Goal: Check status: Check status

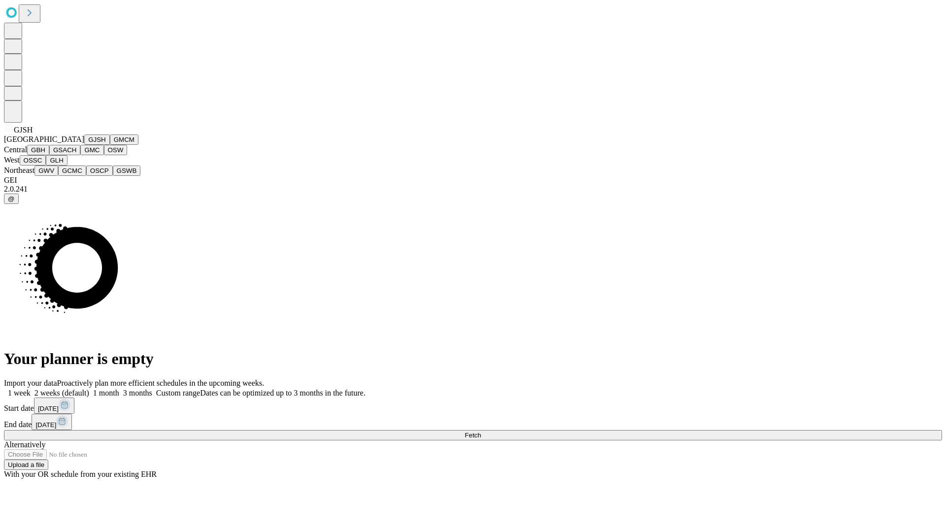
click at [84, 145] on button "GJSH" at bounding box center [97, 140] width 26 height 10
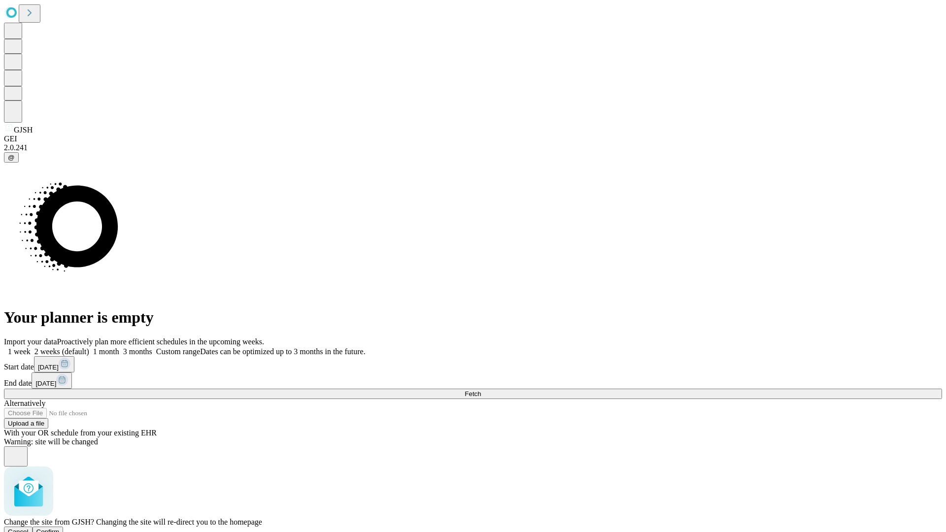
click at [60, 528] on span "Confirm" at bounding box center [47, 531] width 23 height 7
click at [89, 347] on label "2 weeks (default)" at bounding box center [60, 351] width 59 height 8
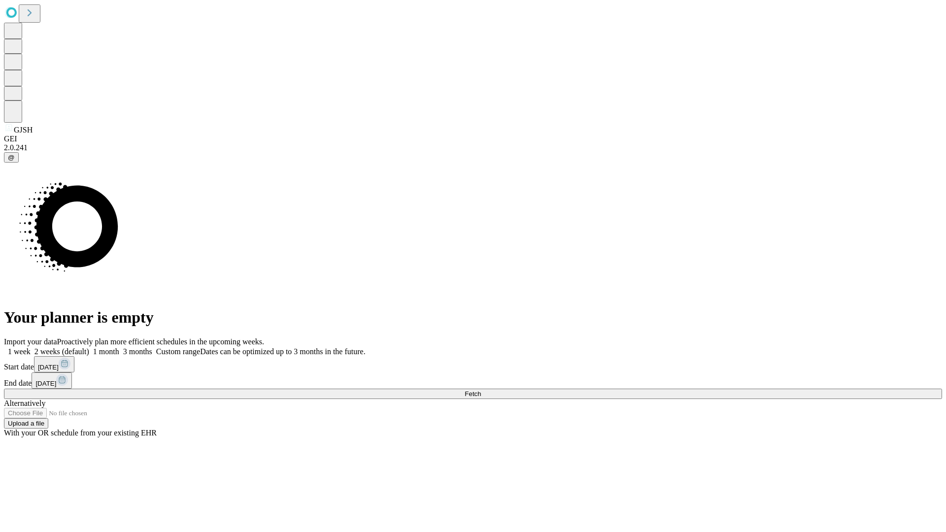
click at [481, 390] on span "Fetch" at bounding box center [473, 393] width 16 height 7
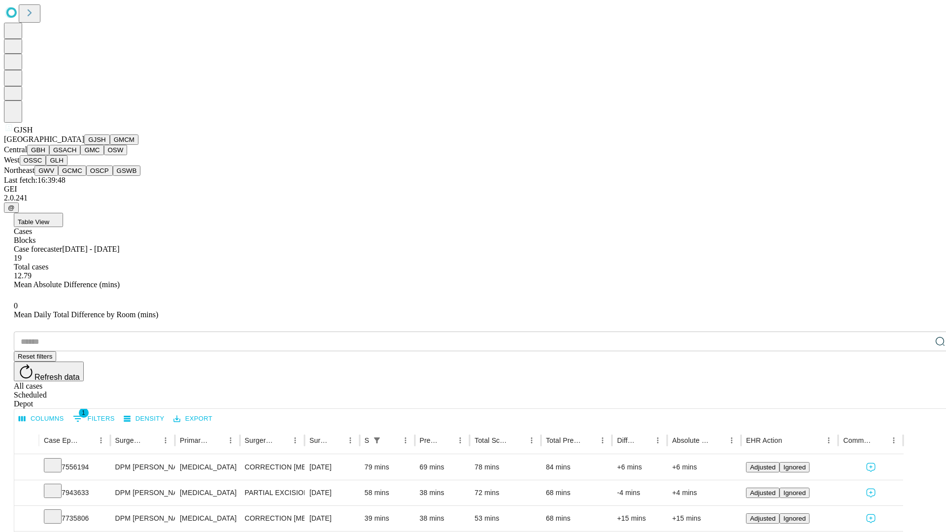
click at [110, 145] on button "GMCM" at bounding box center [124, 140] width 29 height 10
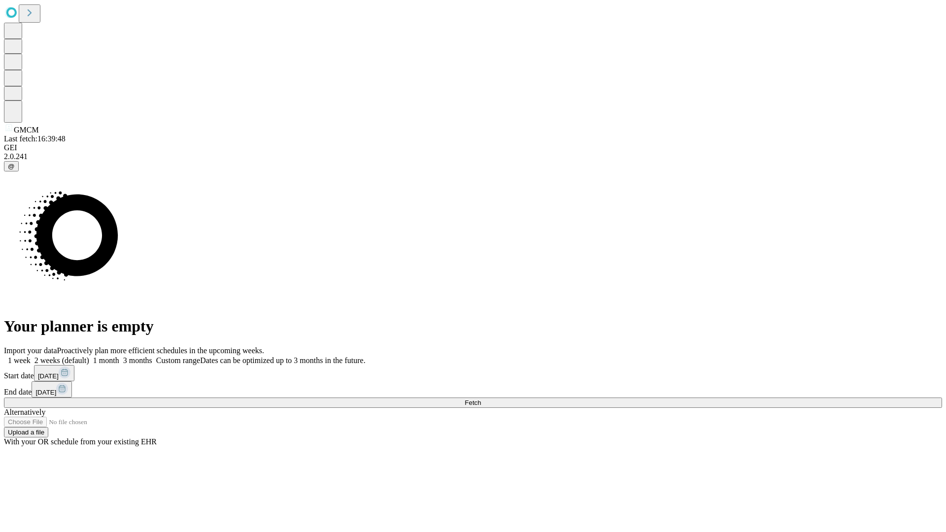
click at [89, 356] on label "2 weeks (default)" at bounding box center [60, 360] width 59 height 8
click at [481, 399] on span "Fetch" at bounding box center [473, 402] width 16 height 7
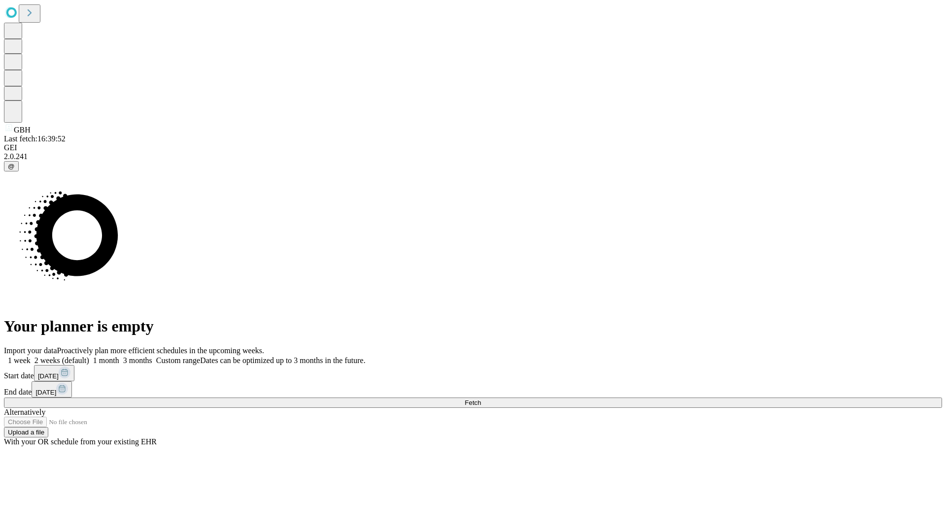
click at [89, 356] on label "2 weeks (default)" at bounding box center [60, 360] width 59 height 8
click at [481, 399] on span "Fetch" at bounding box center [473, 402] width 16 height 7
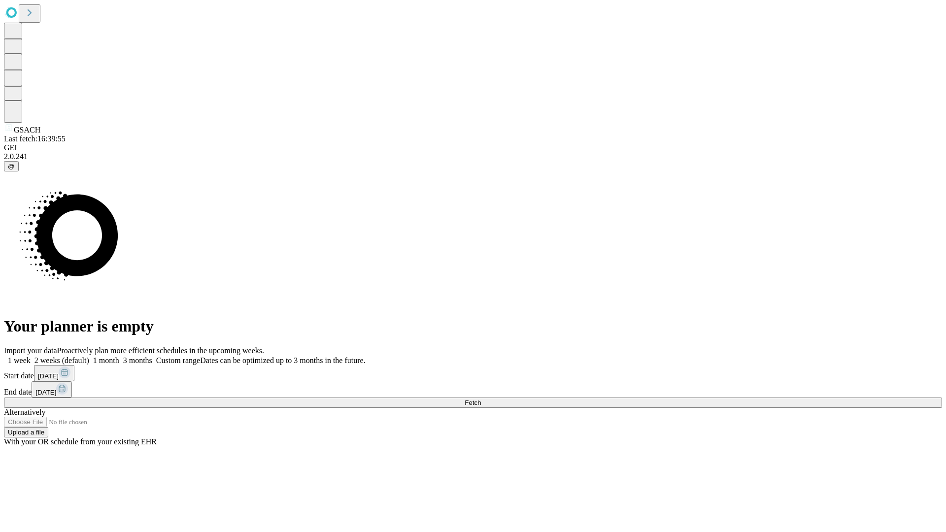
click at [481, 399] on span "Fetch" at bounding box center [473, 402] width 16 height 7
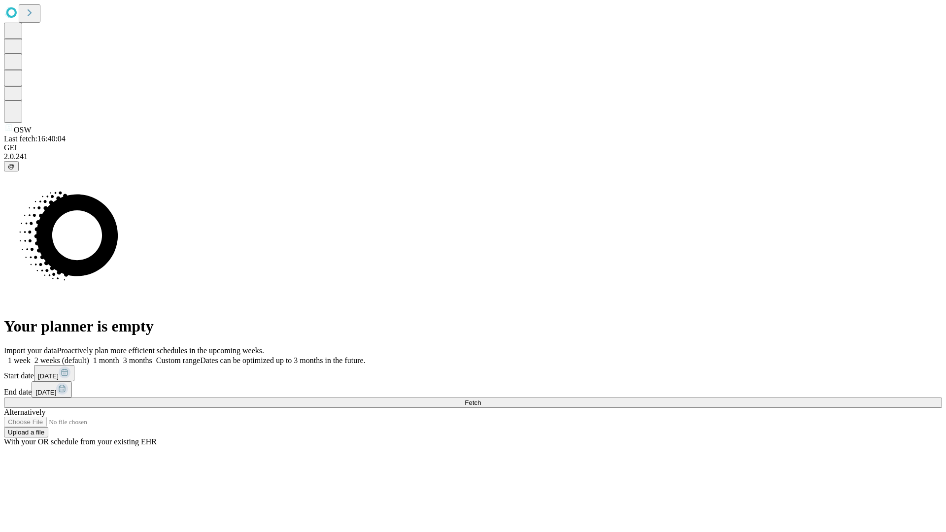
click at [481, 399] on span "Fetch" at bounding box center [473, 402] width 16 height 7
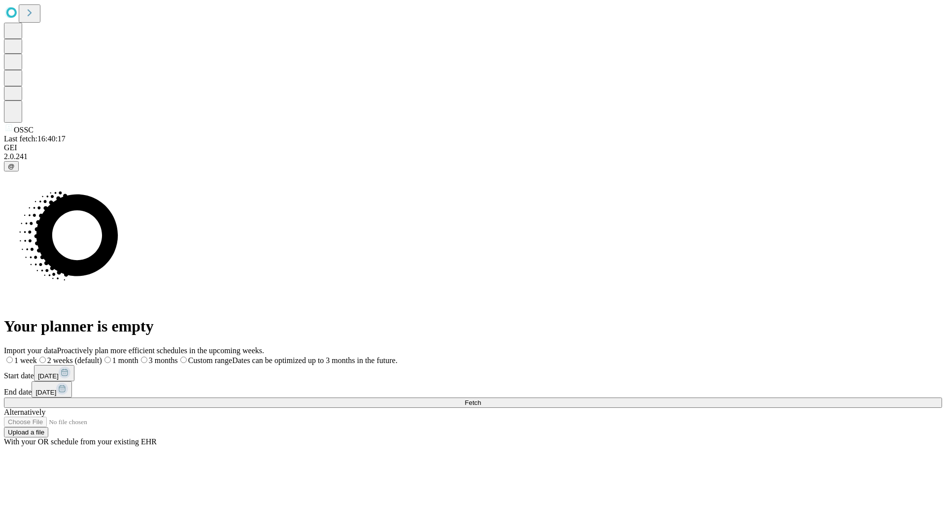
click at [102, 356] on label "2 weeks (default)" at bounding box center [69, 360] width 65 height 8
click at [481, 399] on span "Fetch" at bounding box center [473, 402] width 16 height 7
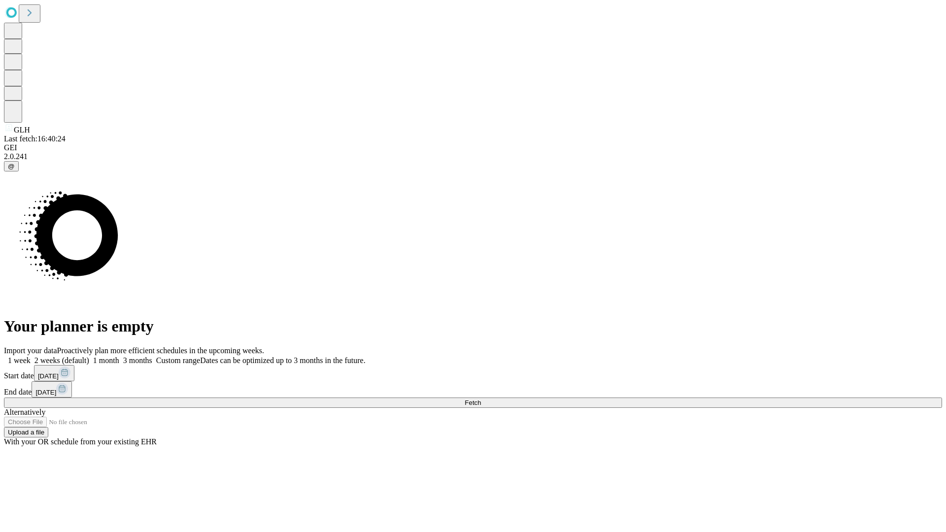
click at [89, 356] on label "2 weeks (default)" at bounding box center [60, 360] width 59 height 8
click at [481, 399] on span "Fetch" at bounding box center [473, 402] width 16 height 7
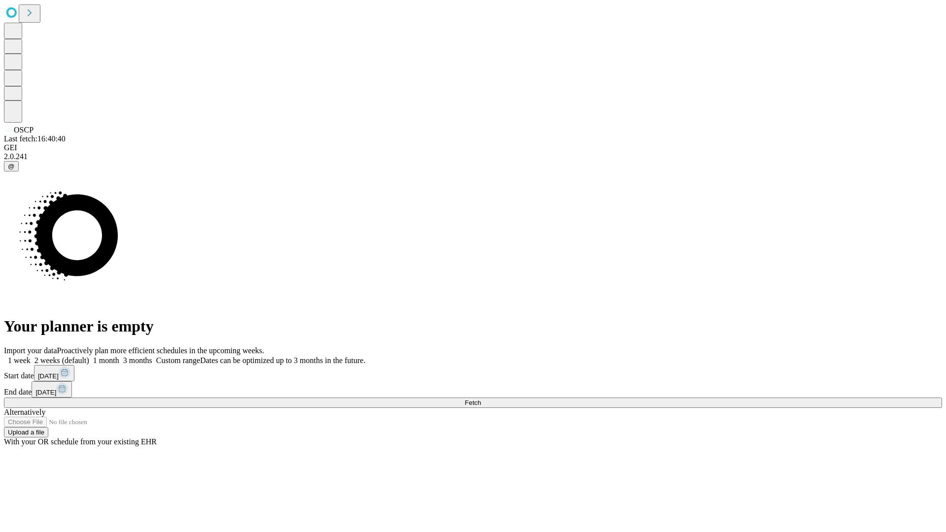
click at [89, 356] on label "2 weeks (default)" at bounding box center [60, 360] width 59 height 8
click at [481, 399] on span "Fetch" at bounding box center [473, 402] width 16 height 7
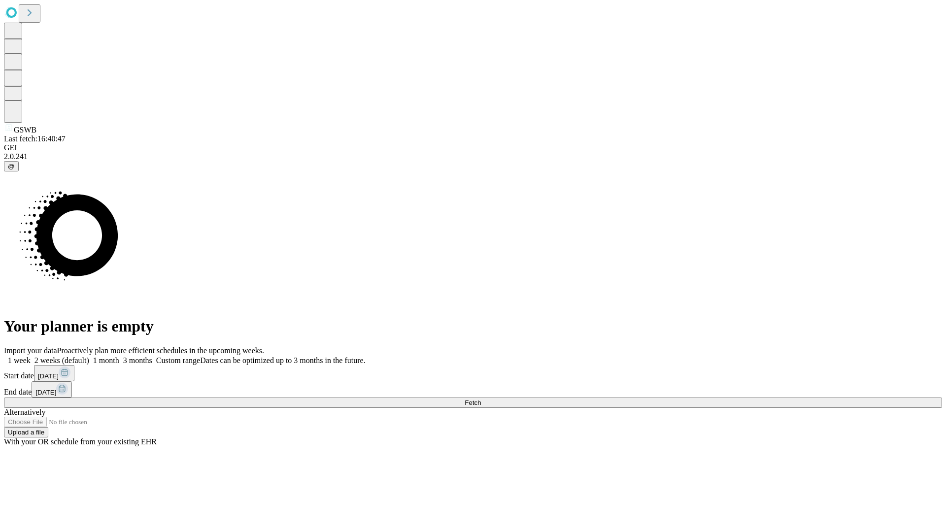
click at [89, 356] on label "2 weeks (default)" at bounding box center [60, 360] width 59 height 8
click at [481, 399] on span "Fetch" at bounding box center [473, 402] width 16 height 7
